Goal: Find specific page/section: Find specific page/section

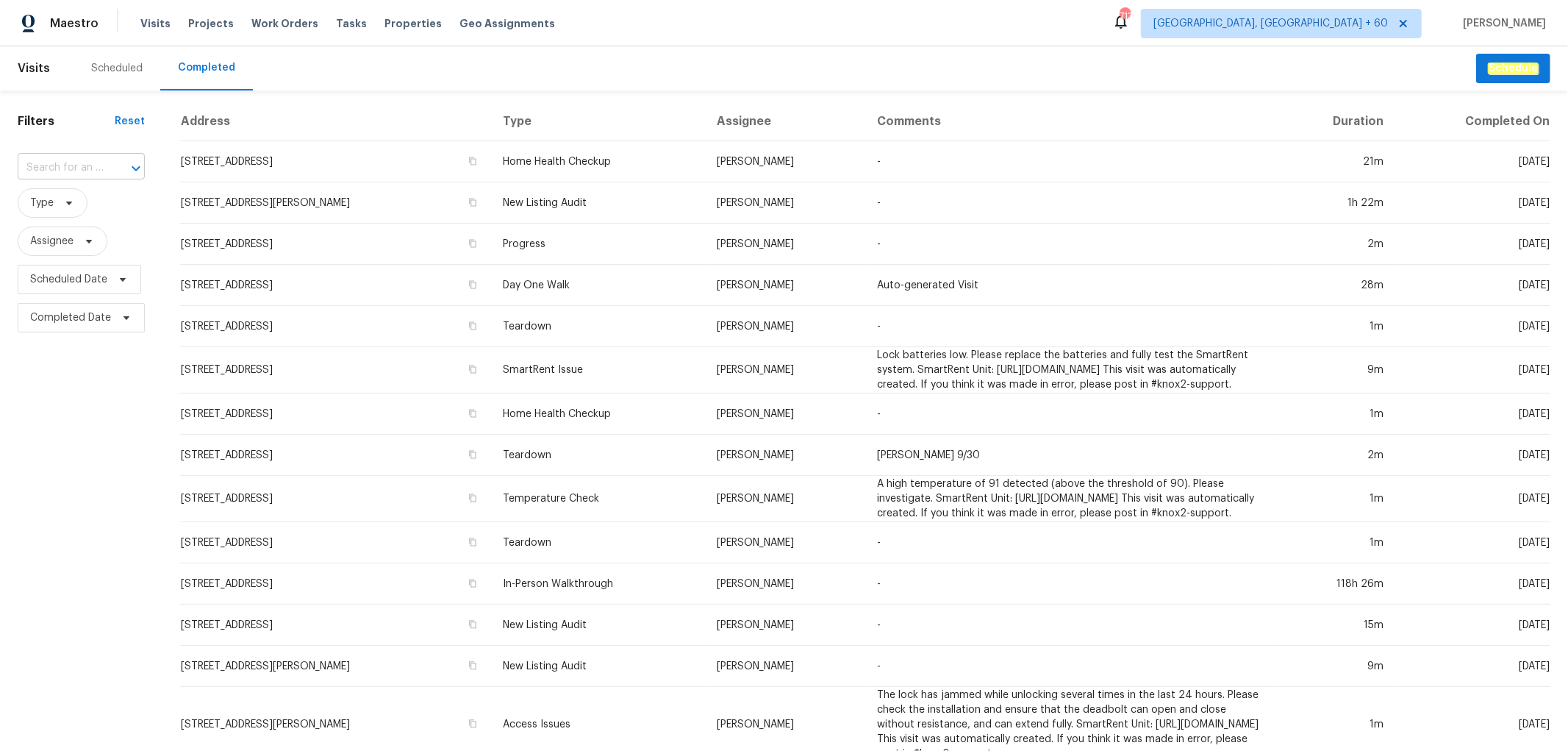
click at [86, 162] on input "text" at bounding box center [61, 168] width 86 height 23
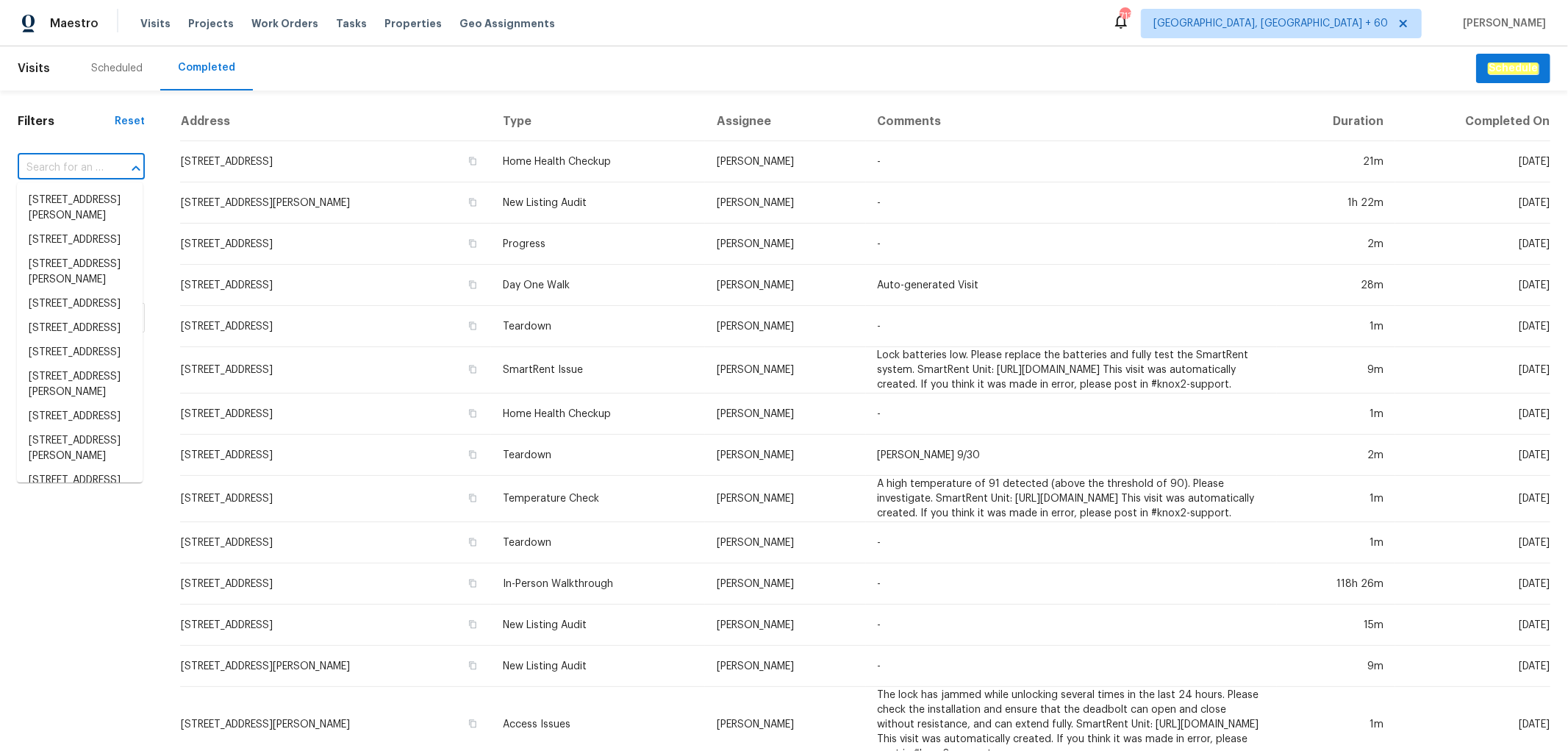
paste input "14018 Fair Glade Ln, Cypress, TX 77429"
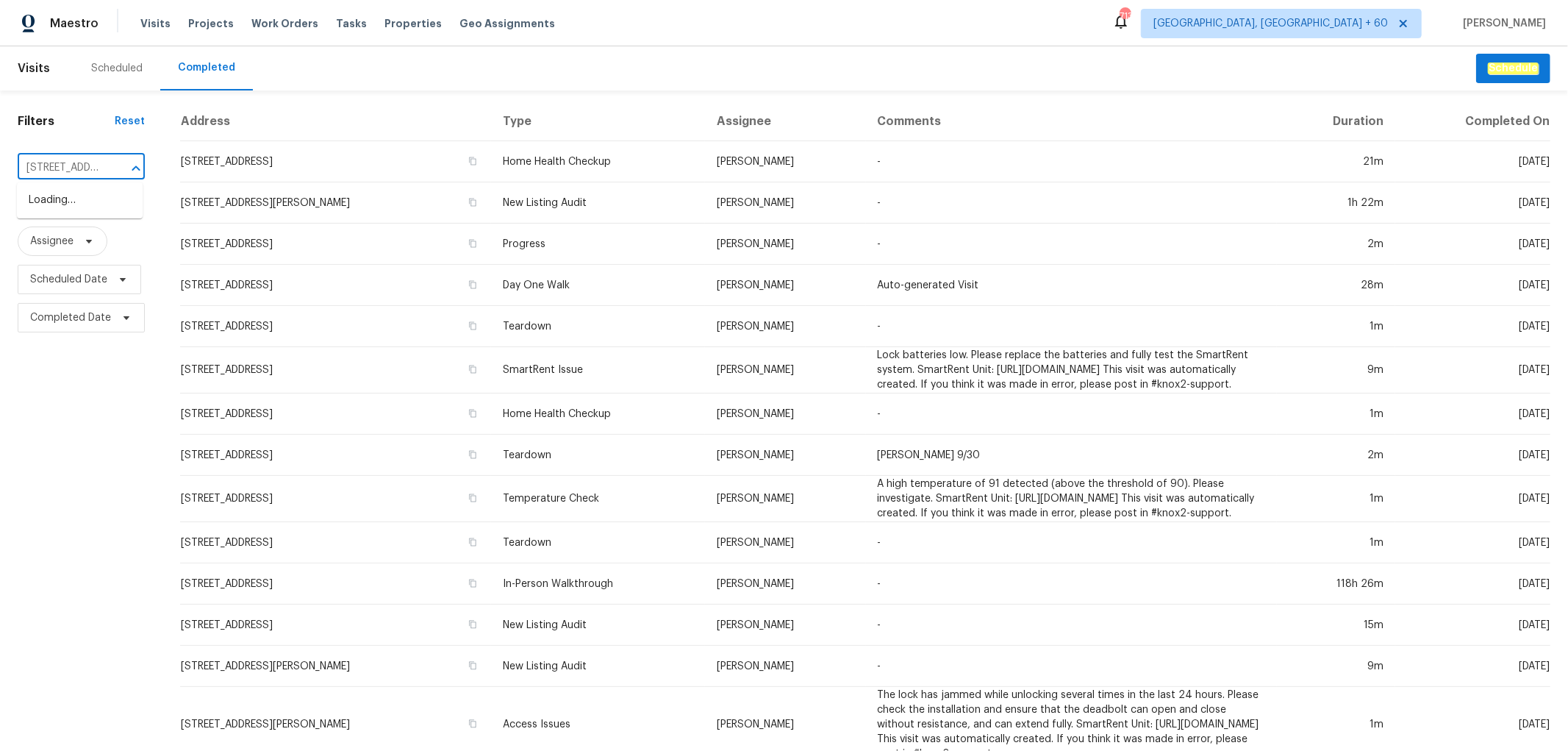
scroll to position [0, 112]
type input "14018 Fair Glade Ln, Cypress, TX 77429"
click at [81, 203] on li "14018 Fair Glade Ln, Cypress, TX 77429" at bounding box center [80, 200] width 125 height 25
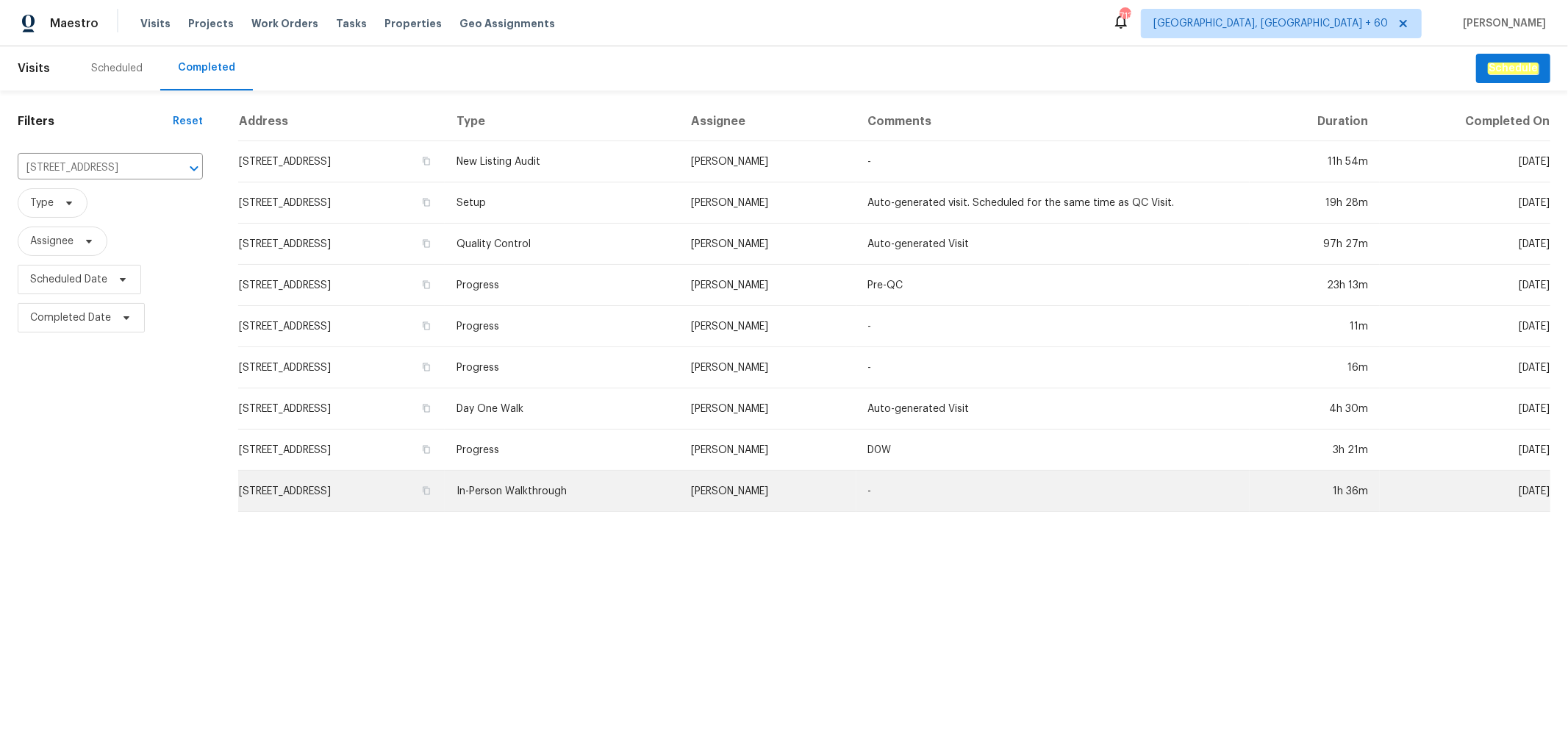
click at [677, 483] on td "In-Person Walkthrough" at bounding box center [561, 491] width 234 height 41
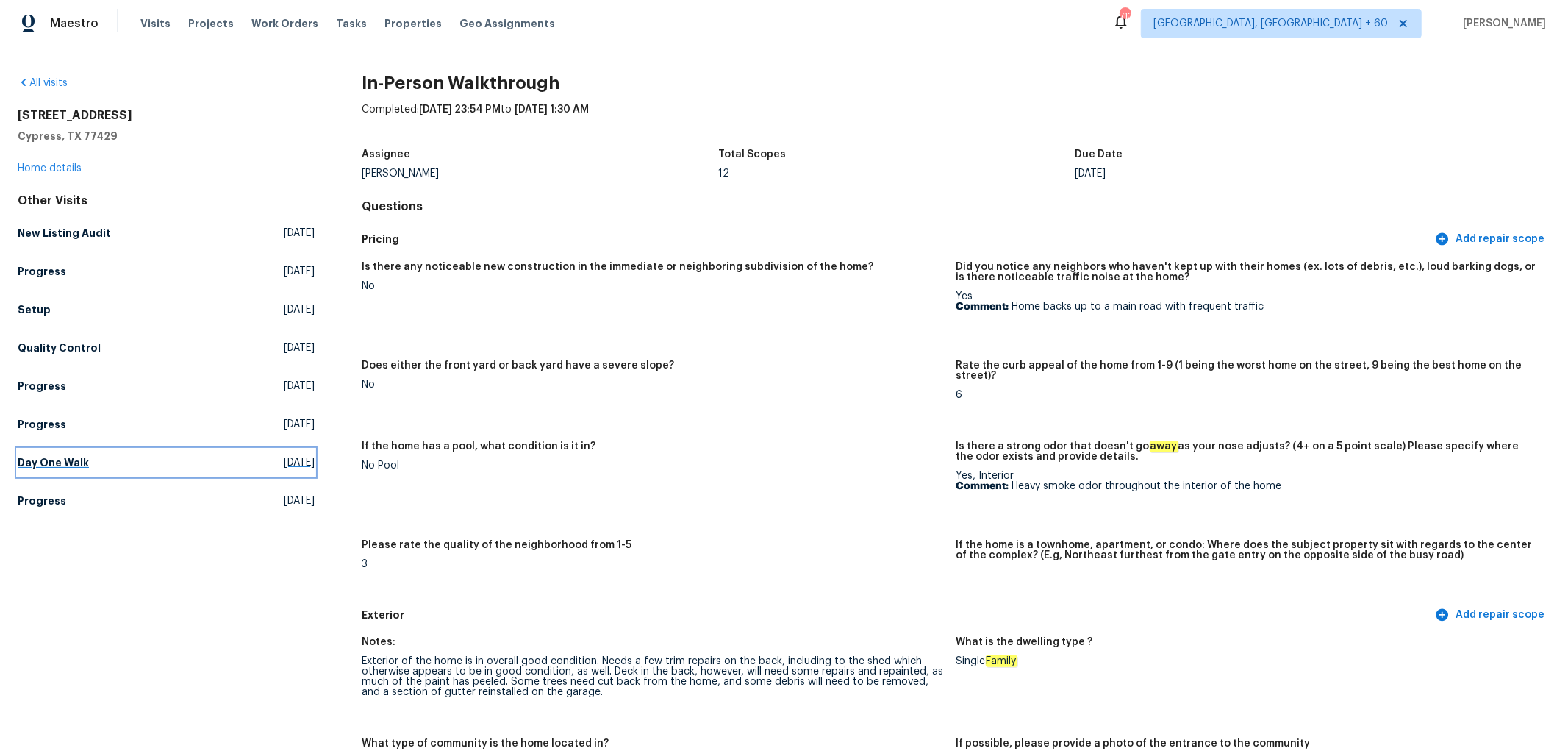
click at [74, 471] on link "Day One Walk Fri, Aug 29 2025" at bounding box center [166, 462] width 297 height 27
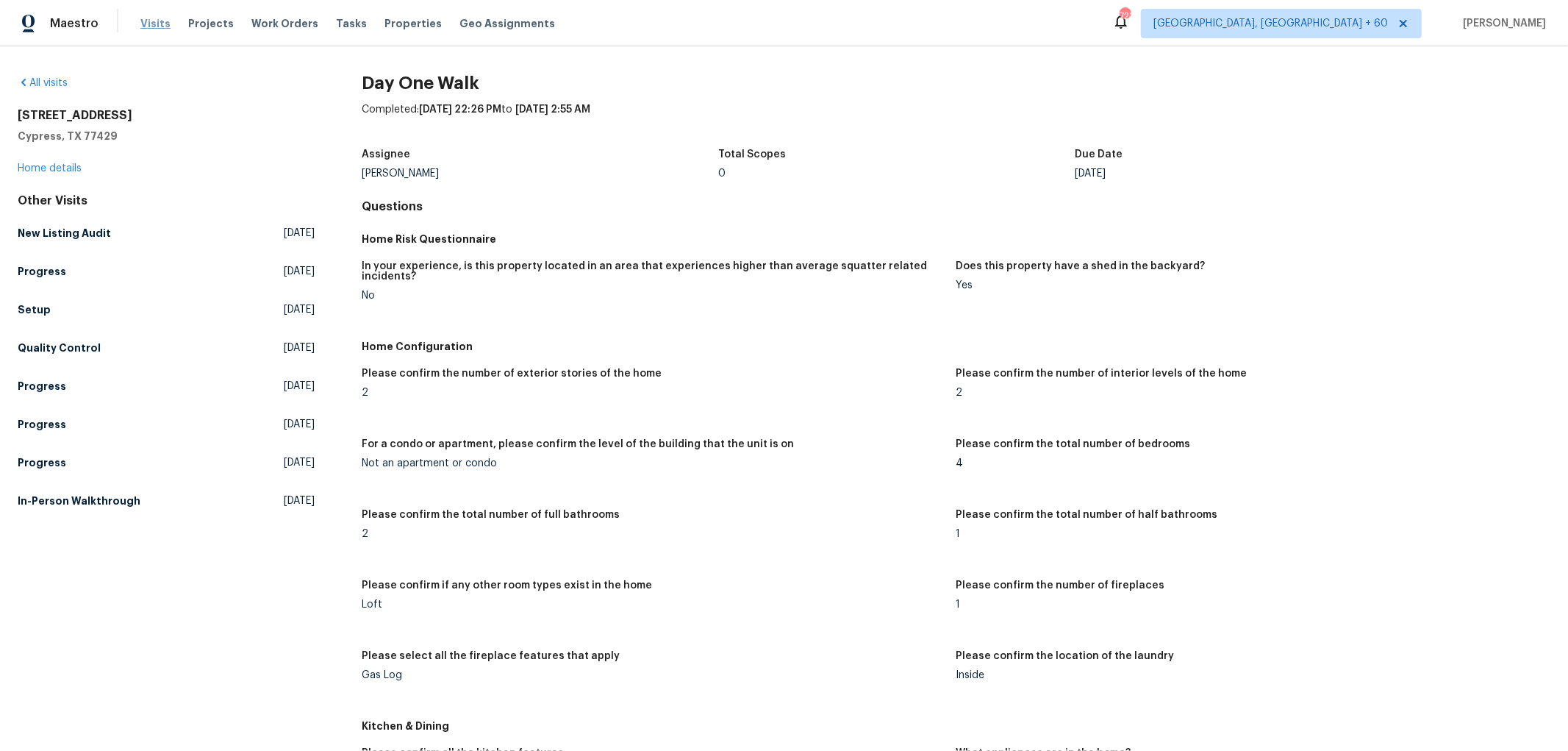
click at [157, 21] on span "Visits" at bounding box center [156, 23] width 30 height 14
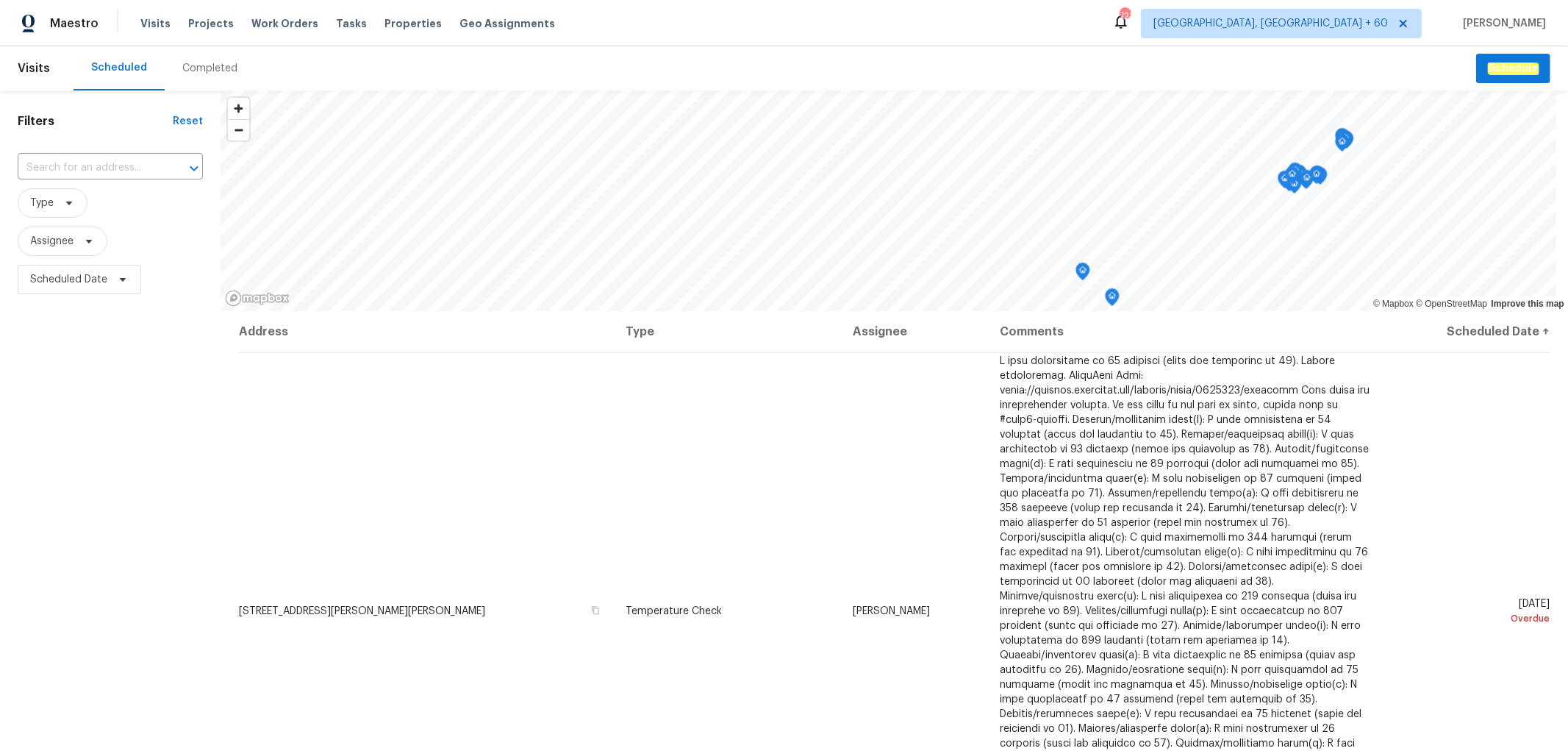
click at [182, 63] on div "Completed" at bounding box center [210, 67] width 55 height 14
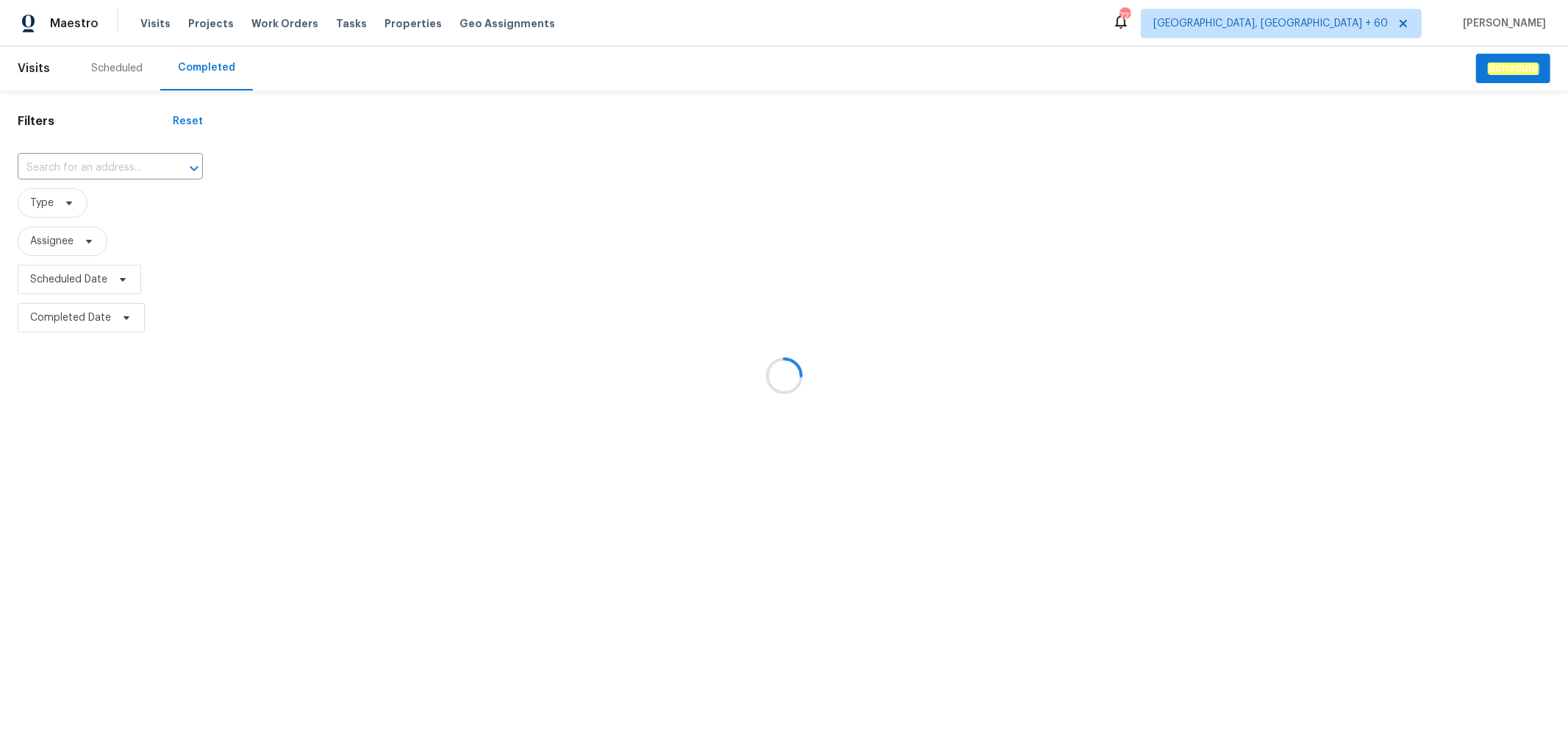
click at [74, 161] on div at bounding box center [784, 375] width 1568 height 751
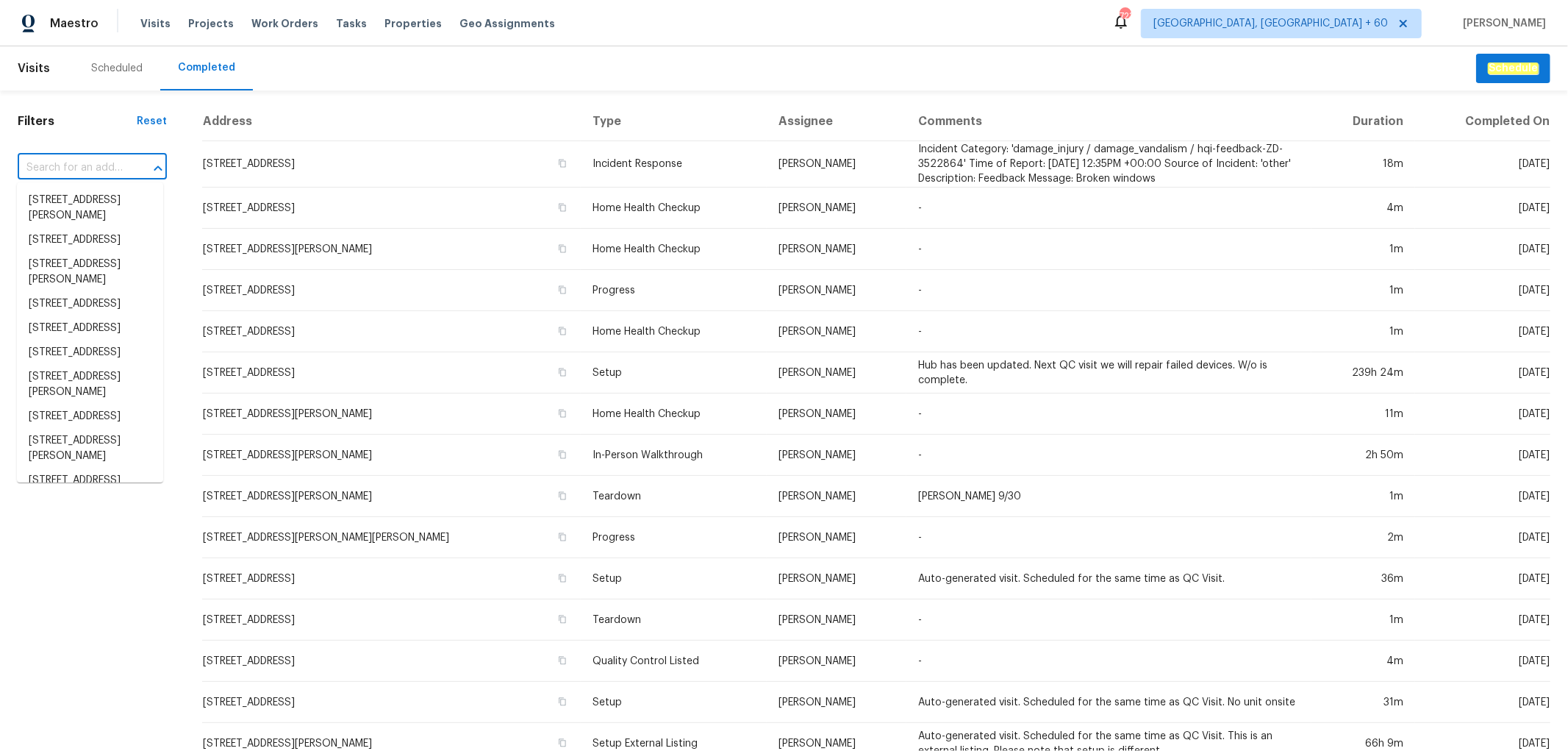
click at [74, 161] on input "text" at bounding box center [72, 168] width 108 height 23
paste input "51 Village Square Pl, Pleasant Hill, CA 94523"
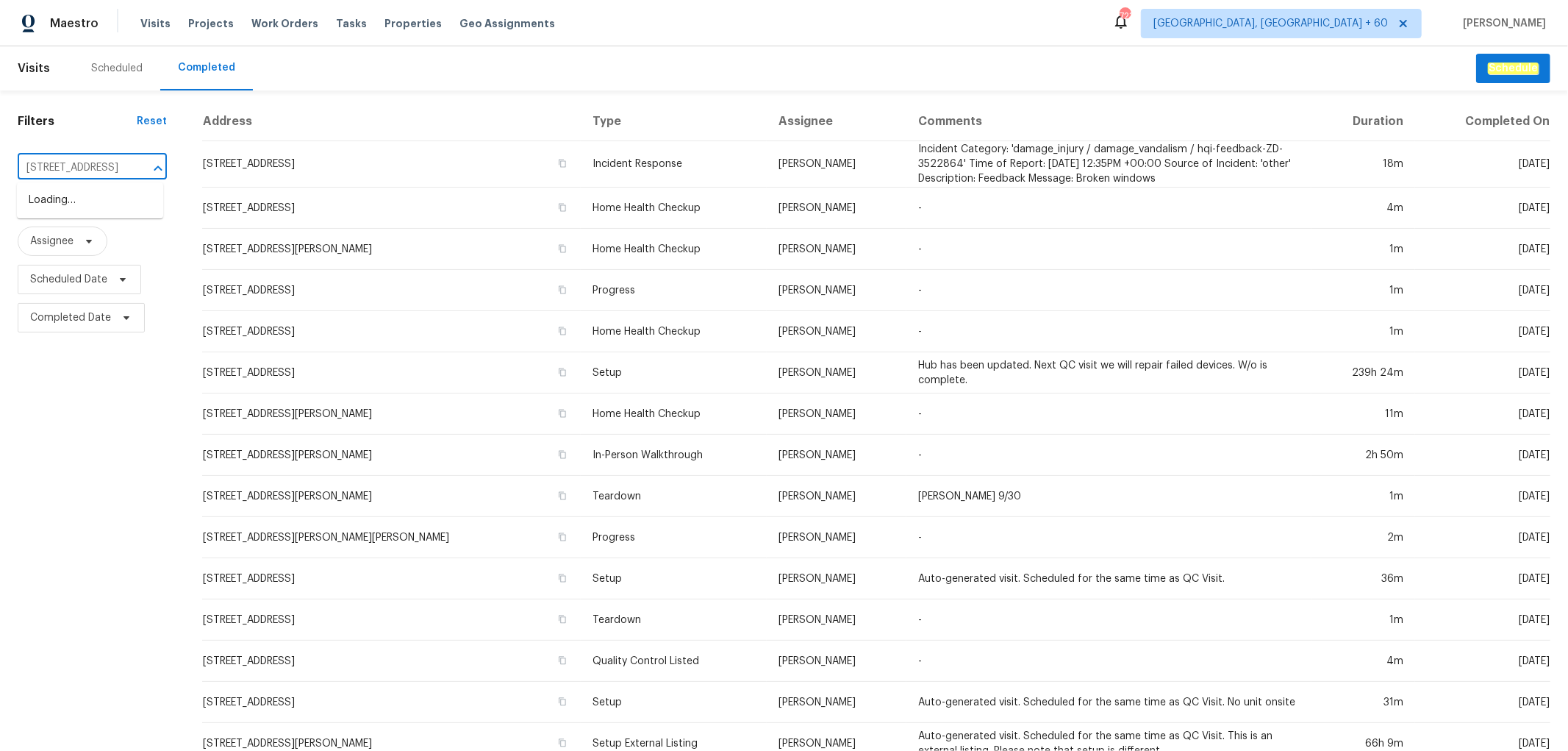
scroll to position [0, 115]
type input "51 Village Square Pl, Pleasant Hill, CA 94523"
click at [82, 193] on li "51 Village Square Pl, Pleasant Hill, CA 94523" at bounding box center [90, 200] width 146 height 25
